Goal: Task Accomplishment & Management: Complete application form

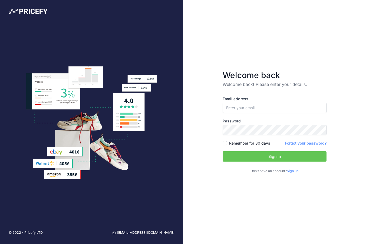
click at [296, 171] on link "Sign up" at bounding box center [293, 171] width 12 height 4
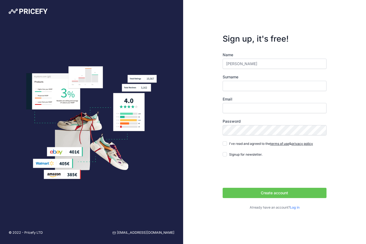
type input "[PERSON_NAME]"
type input "[EMAIL_ADDRESS][DOMAIN_NAME]"
click at [225, 145] on input "I've read and agreed to the terms of use & privacy policy" at bounding box center [225, 144] width 4 height 4
checkbox input "true"
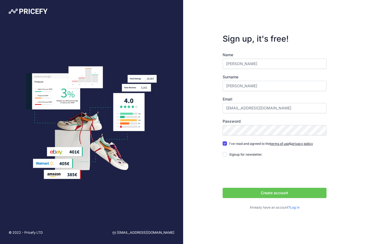
click at [266, 192] on button "Create account" at bounding box center [275, 193] width 104 height 10
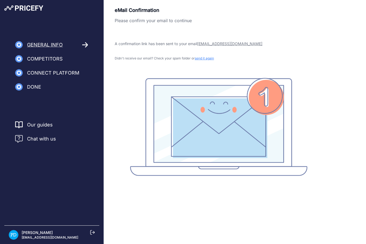
click at [39, 236] on p "[PERSON_NAME]" at bounding box center [50, 232] width 57 height 5
click at [15, 235] on img at bounding box center [14, 235] width 10 height 10
click at [94, 232] on icon at bounding box center [92, 232] width 5 height 5
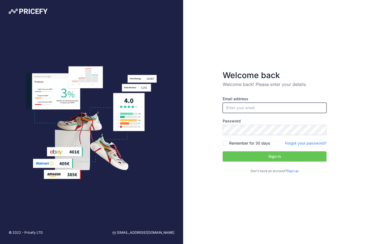
click at [246, 110] on input "email" at bounding box center [275, 108] width 104 height 10
type input "[EMAIL_ADDRESS][DOMAIN_NAME]"
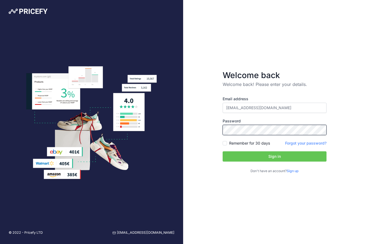
click at [223, 152] on button "Sign in" at bounding box center [275, 157] width 104 height 10
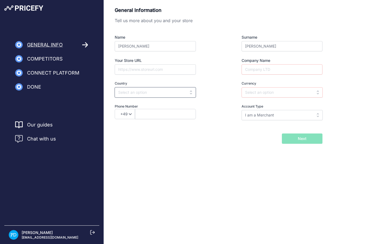
click at [174, 96] on input "text" at bounding box center [155, 92] width 81 height 10
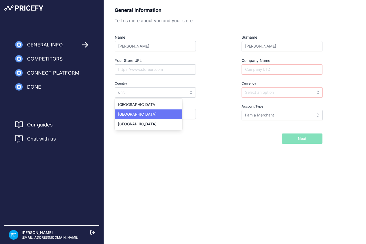
click at [177, 118] on div "[GEOGRAPHIC_DATA]" at bounding box center [149, 115] width 68 height 10
type input "[GEOGRAPHIC_DATA]"
type input "GBP"
select select "44"
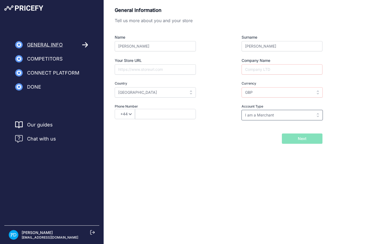
click at [300, 119] on input "I am a Merchant" at bounding box center [282, 115] width 81 height 10
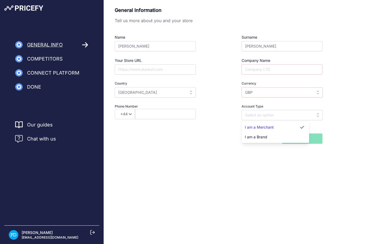
click at [344, 120] on div "General Information Tell us more about you and your store Name Philip Surname D…" at bounding box center [235, 75] width 241 height 138
type input "I am a Merchant"
click at [237, 145] on div "General Information Tell us more about you and your store Name Philip Surname D…" at bounding box center [235, 84] width 262 height 168
drag, startPoint x: 141, startPoint y: 143, endPoint x: 73, endPoint y: 109, distance: 76.4
click at [136, 142] on div "Back I will import my catalog later Next" at bounding box center [219, 139] width 208 height 10
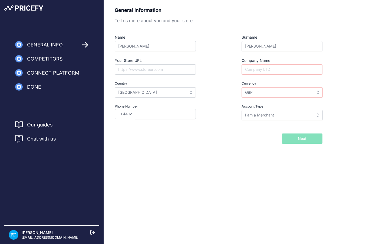
click at [34, 88] on span "Done" at bounding box center [34, 87] width 14 height 8
click at [301, 133] on form "General Information Tell us more about you and your store Name Philip Surname D…" at bounding box center [219, 75] width 208 height 138
click at [283, 73] on input "Company Name" at bounding box center [282, 69] width 81 height 10
click at [295, 94] on input "GBP" at bounding box center [282, 92] width 81 height 10
click at [286, 103] on div "GBP" at bounding box center [276, 105] width 68 height 10
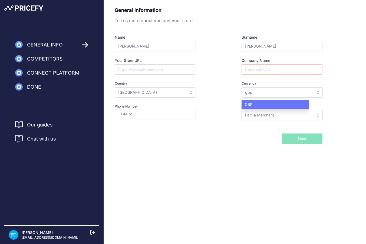
type input "GBP"
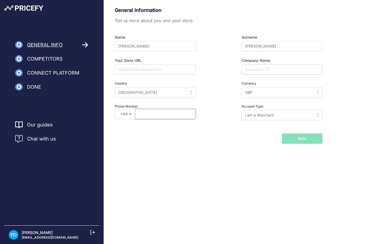
click at [174, 116] on input "text" at bounding box center [165, 114] width 61 height 10
click at [25, 233] on p "[PERSON_NAME]" at bounding box center [50, 232] width 57 height 5
click at [11, 234] on img at bounding box center [14, 235] width 10 height 10
click at [37, 82] on nav "General Info Competitors Connect Platform Import Products" at bounding box center [52, 66] width 104 height 50
click at [24, 9] on img at bounding box center [23, 7] width 39 height 5
